Goal: Task Accomplishment & Management: Use online tool/utility

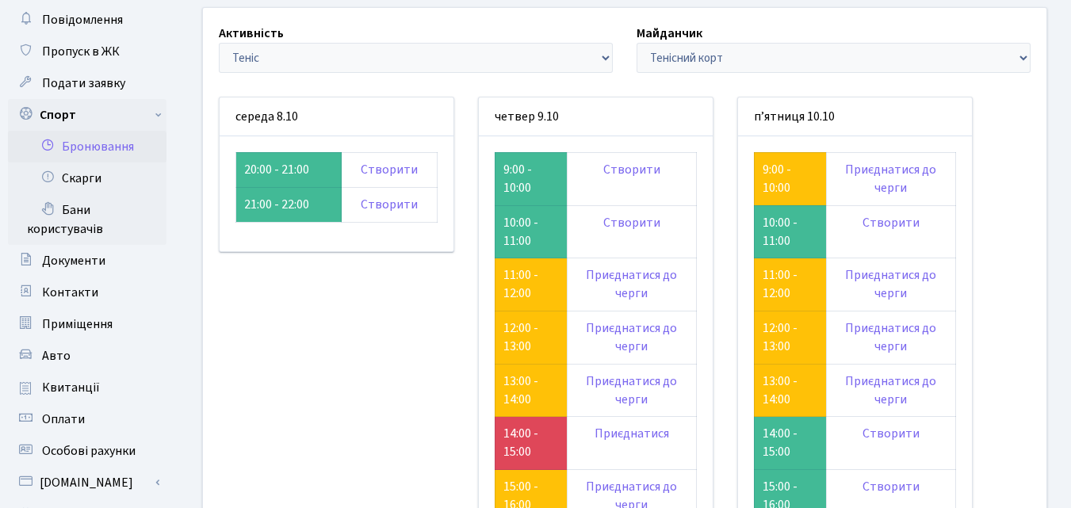
scroll to position [79, 0]
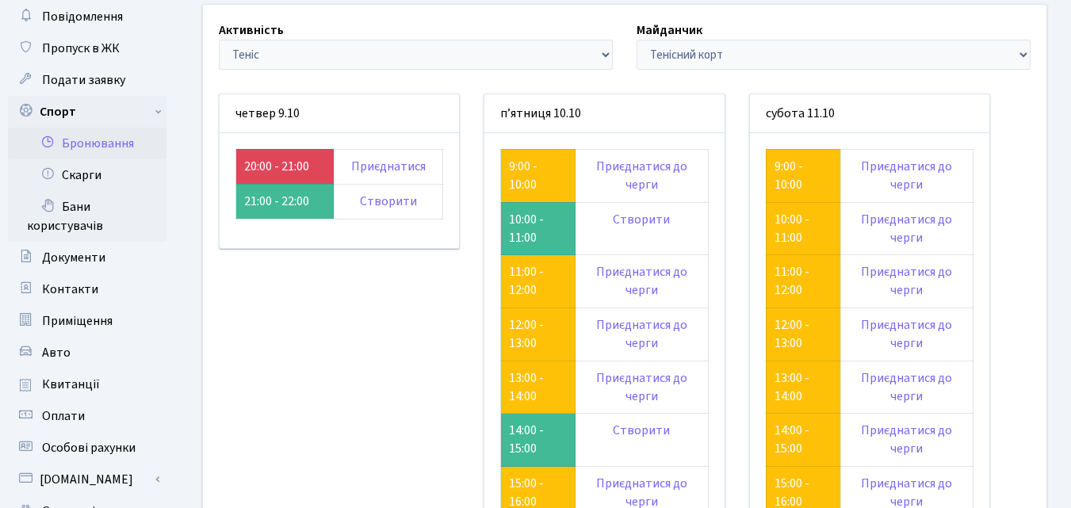
scroll to position [317, 0]
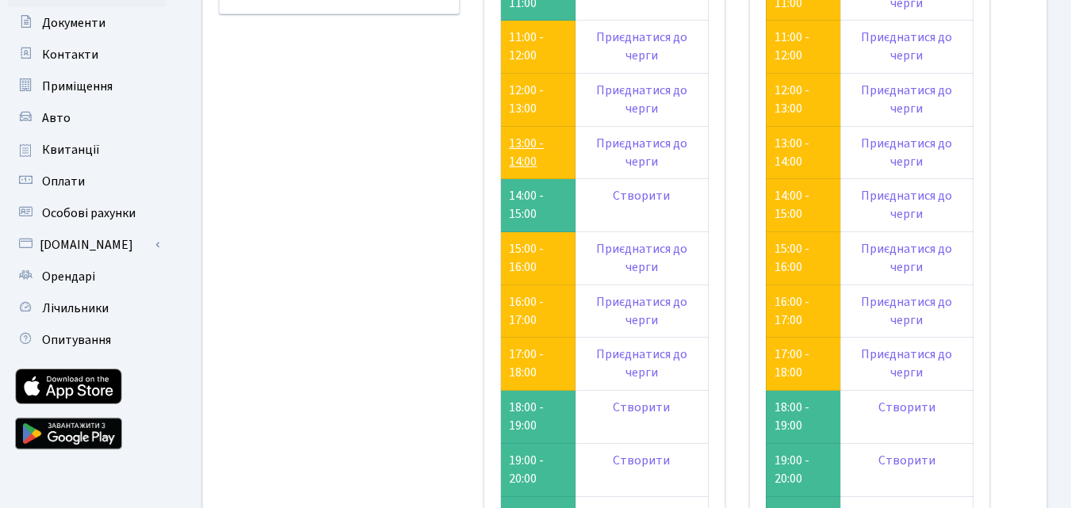
click at [527, 139] on link "13:00 - 14:00" at bounding box center [526, 153] width 35 height 36
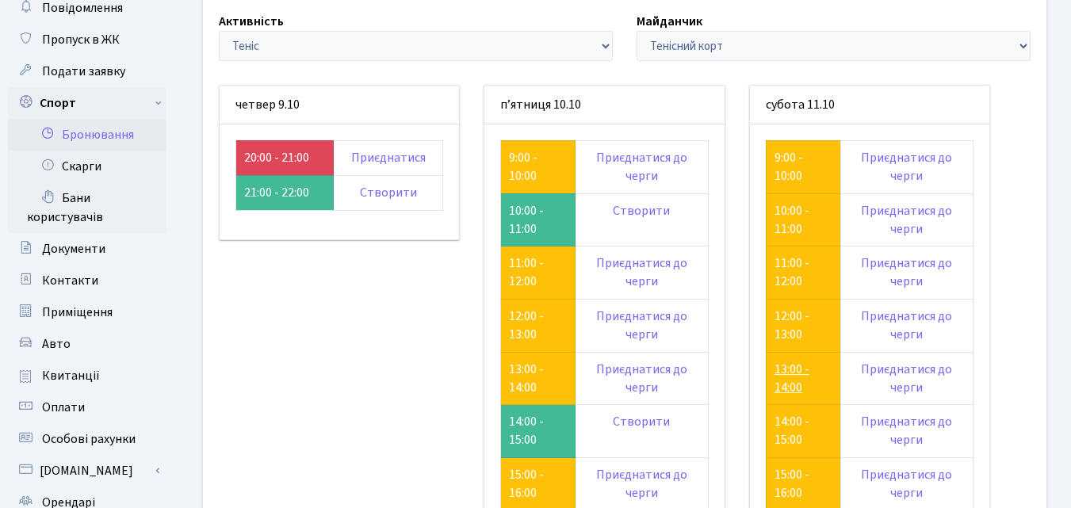
scroll to position [79, 0]
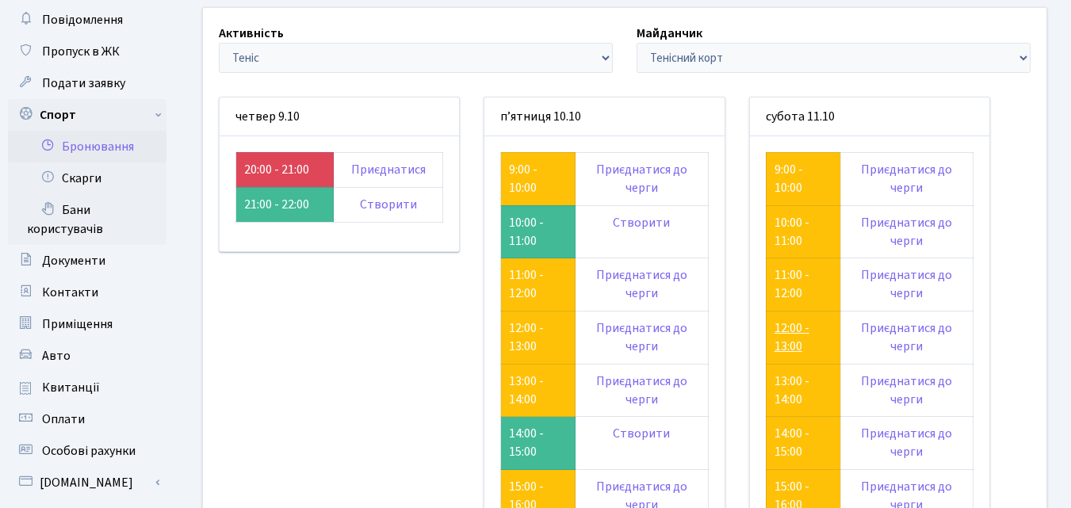
click at [798, 334] on link "12:00 - 13:00" at bounding box center [791, 337] width 35 height 36
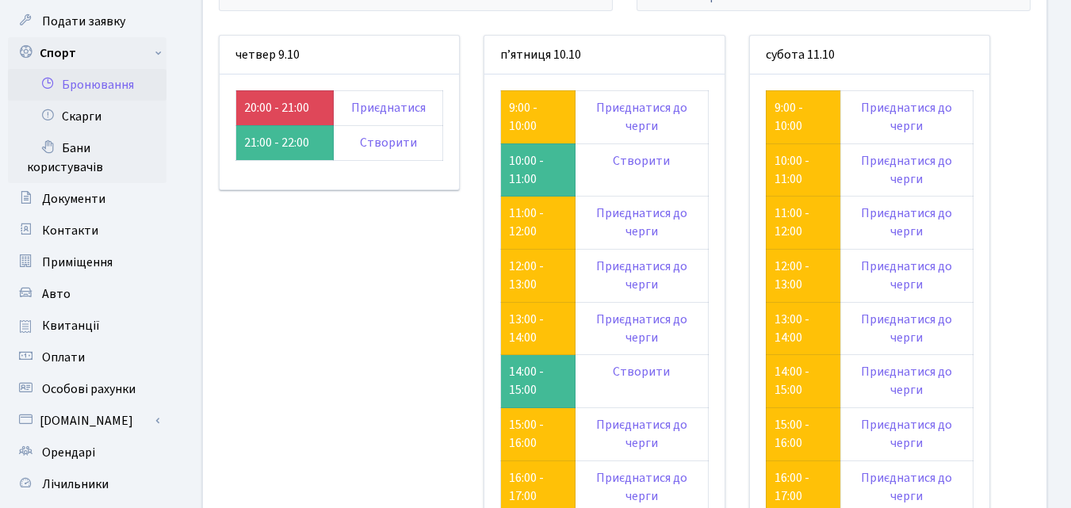
scroll to position [396, 0]
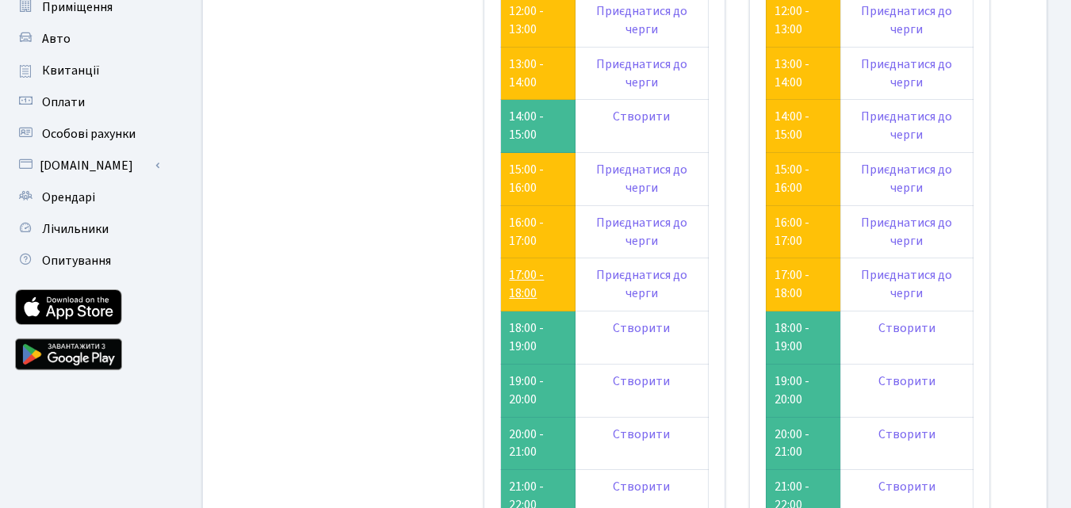
click at [529, 271] on link "17:00 - 18:00" at bounding box center [526, 284] width 35 height 36
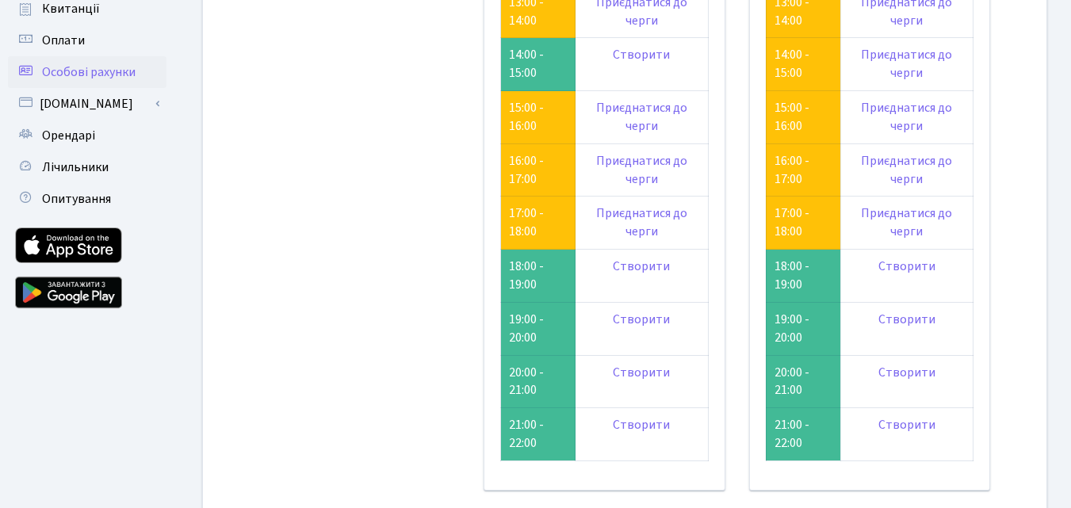
scroll to position [555, 0]
